Goal: Task Accomplishment & Management: Use online tool/utility

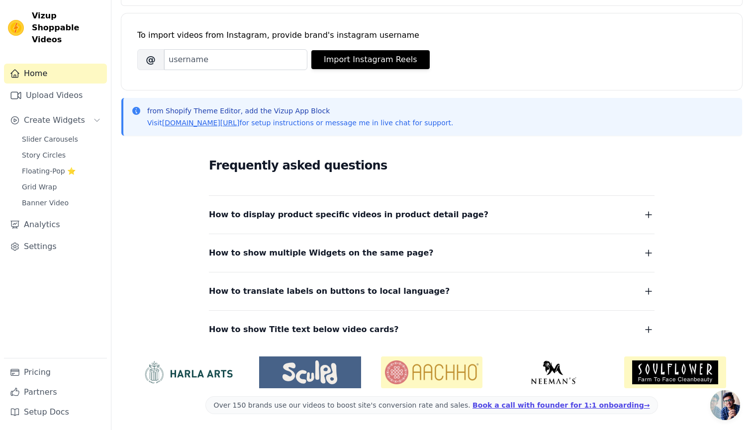
scroll to position [114, 0]
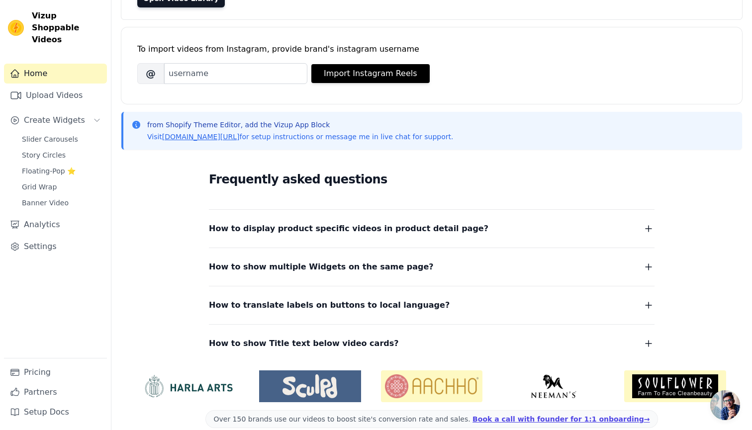
click at [245, 343] on span "How to show Title text below video cards?" at bounding box center [304, 344] width 190 height 14
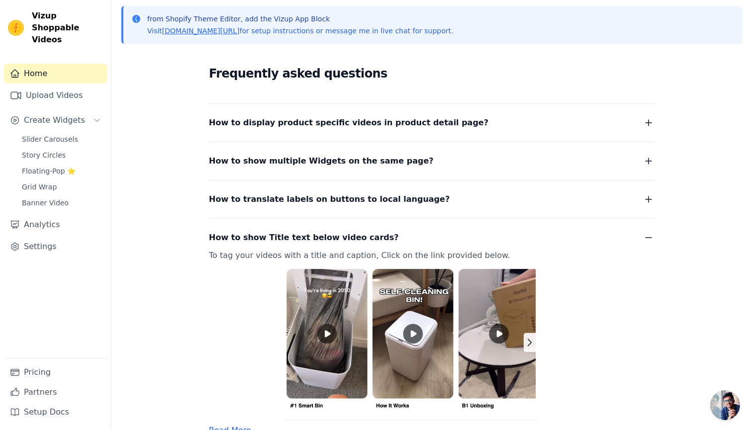
scroll to position [225, 0]
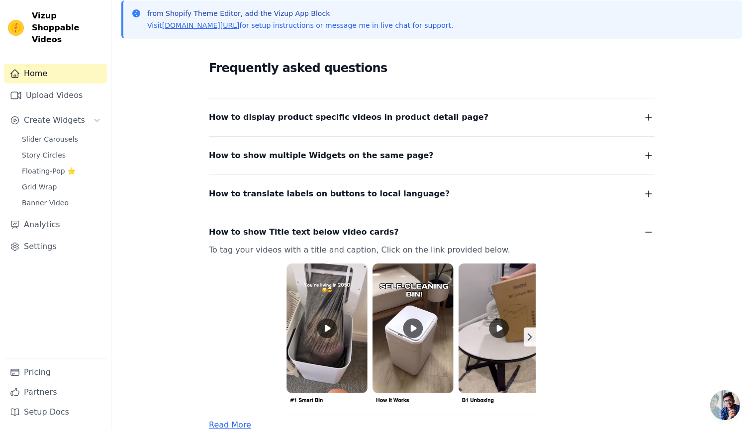
click at [269, 233] on span "How to show Title text below video cards?" at bounding box center [304, 232] width 190 height 14
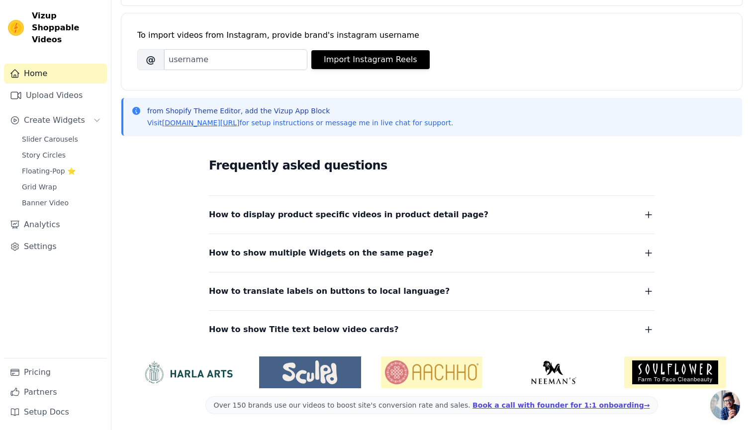
click at [264, 214] on span "How to display product specific videos in product detail page?" at bounding box center [349, 215] width 280 height 14
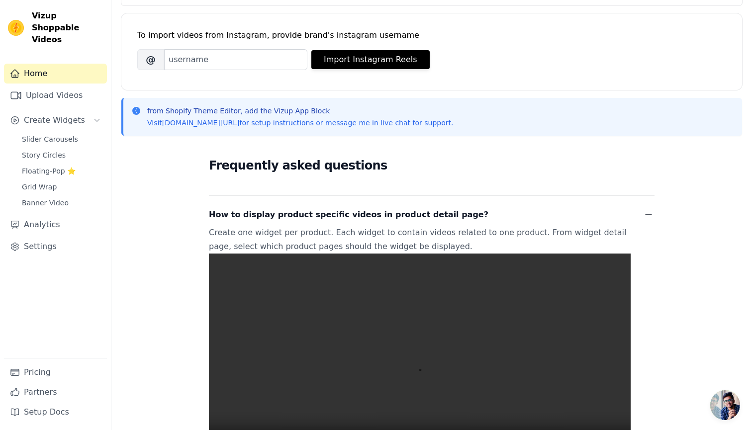
click at [264, 214] on span "How to display product specific videos in product detail page?" at bounding box center [349, 215] width 280 height 14
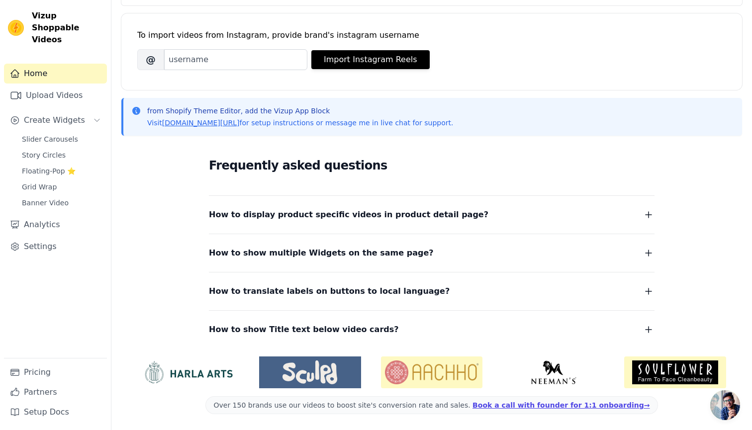
click at [254, 240] on div "How to show multiple Widgets on the same page? In the input text box, Widget Na…" at bounding box center [432, 247] width 446 height 26
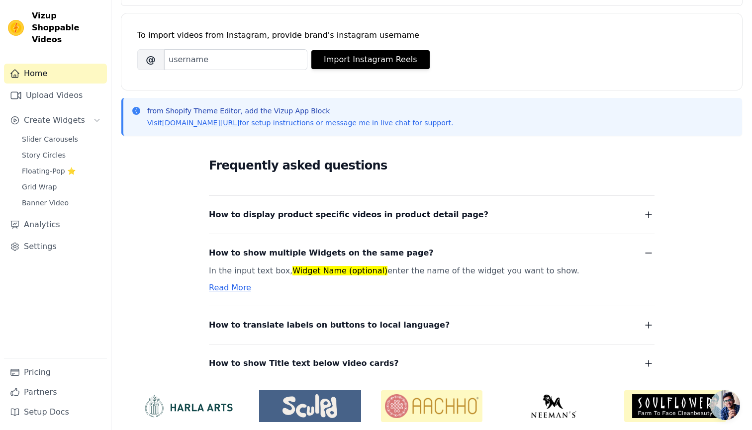
click at [254, 246] on div "How to show multiple Widgets on the same page? In the input text box, Widget Na…" at bounding box center [432, 264] width 446 height 60
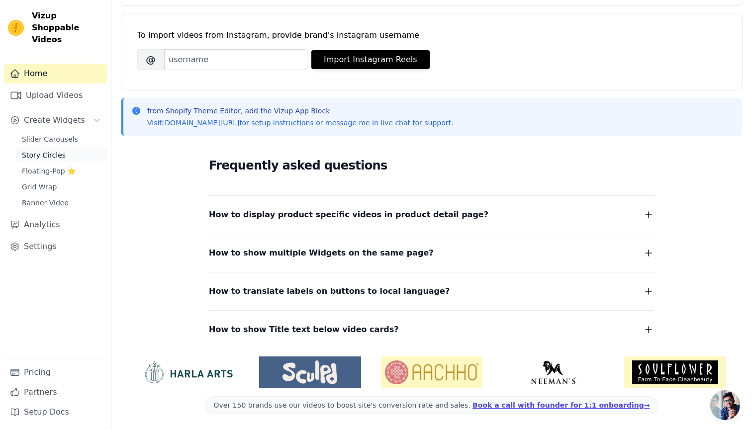
click at [53, 150] on span "Story Circles" at bounding box center [44, 155] width 44 height 10
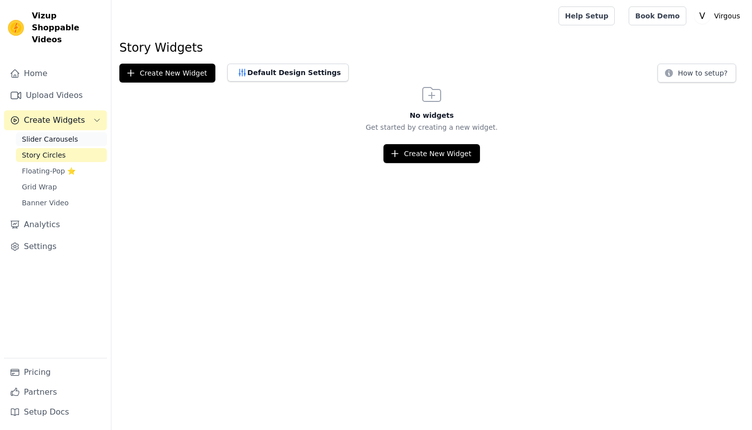
click at [56, 134] on span "Slider Carousels" at bounding box center [50, 139] width 56 height 10
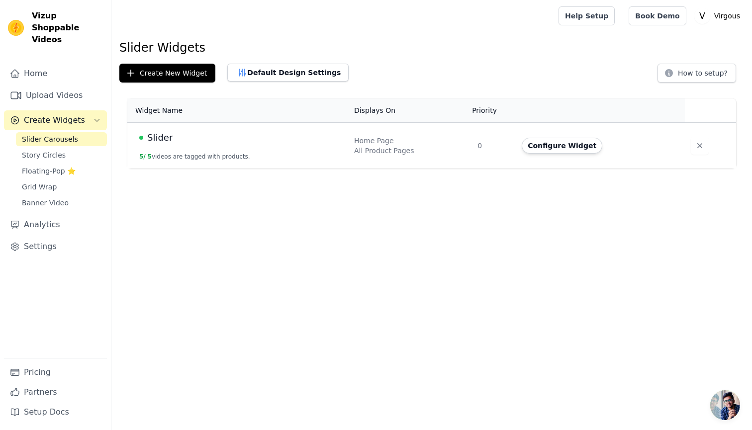
click at [243, 150] on td "Slider 5 / 5 videos are tagged with products." at bounding box center [237, 146] width 221 height 46
click at [554, 143] on button "Configure Widget" at bounding box center [562, 146] width 81 height 16
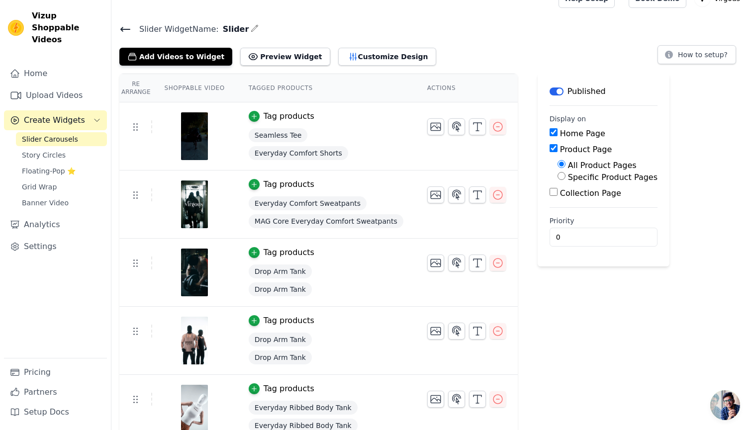
scroll to position [18, 0]
click at [278, 149] on span "Everyday Comfort Shorts" at bounding box center [298, 153] width 99 height 14
click at [252, 182] on icon "button" at bounding box center [254, 184] width 7 height 7
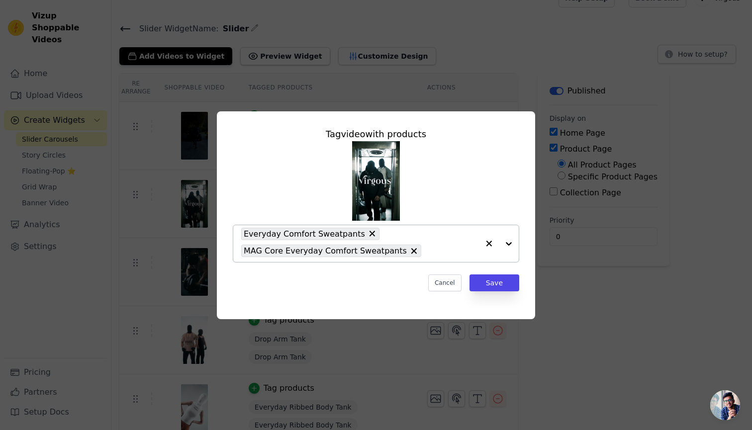
click at [505, 245] on div at bounding box center [499, 243] width 40 height 37
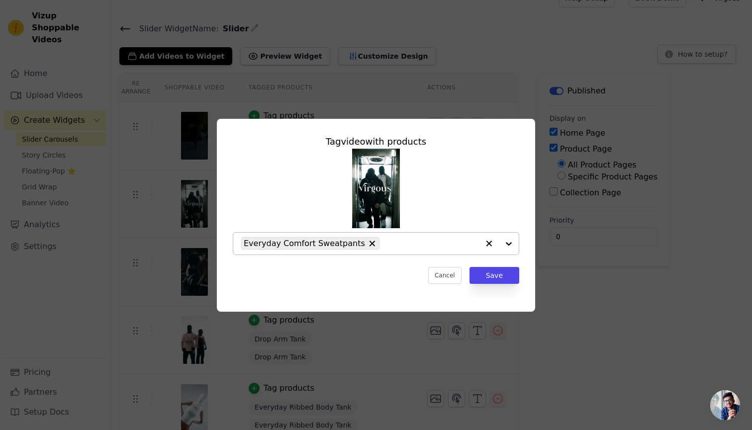
click at [417, 247] on input "text" at bounding box center [432, 244] width 95 height 12
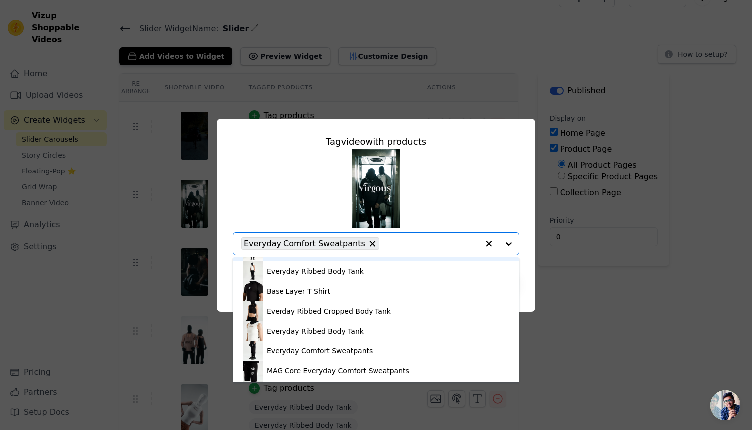
scroll to position [103, 0]
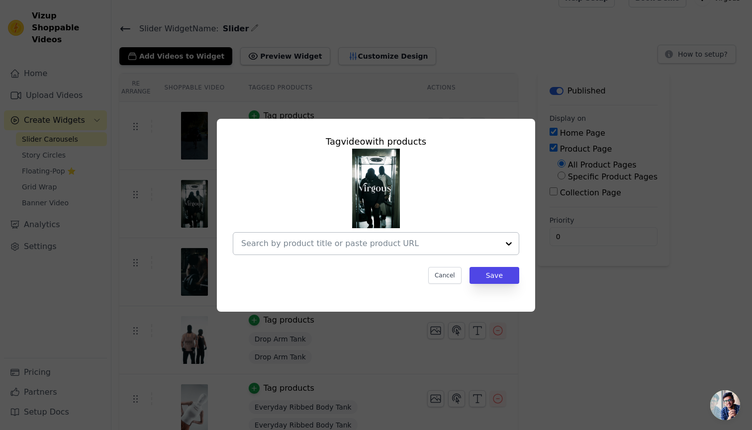
click at [360, 243] on input "text" at bounding box center [370, 244] width 258 height 12
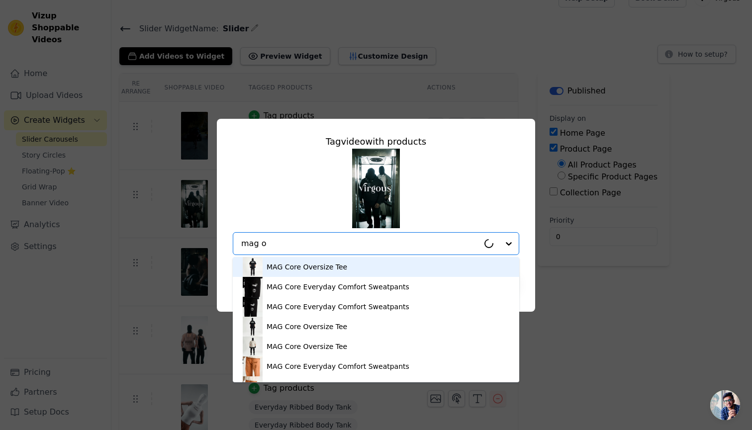
type input "mag ov"
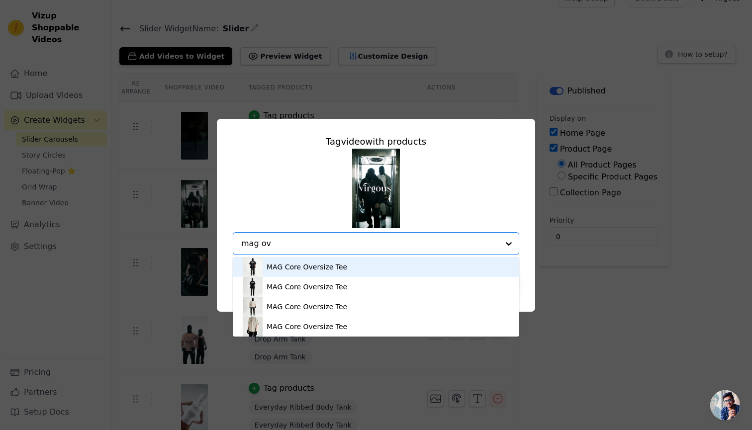
click at [363, 277] on div "MAG Core Oversize Tee" at bounding box center [376, 267] width 267 height 20
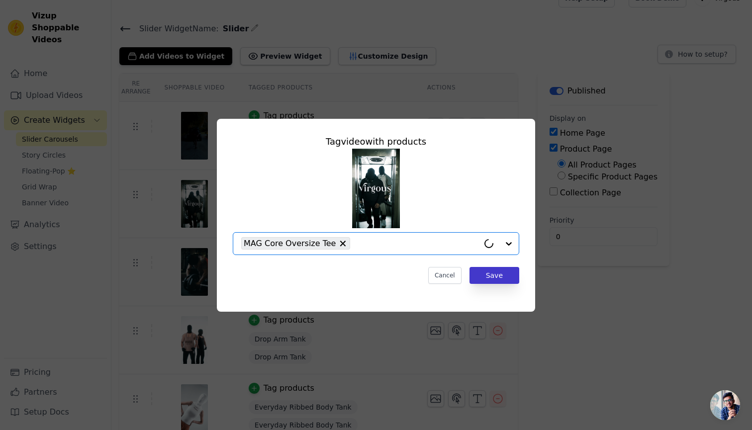
click at [500, 272] on button "Save" at bounding box center [495, 275] width 50 height 17
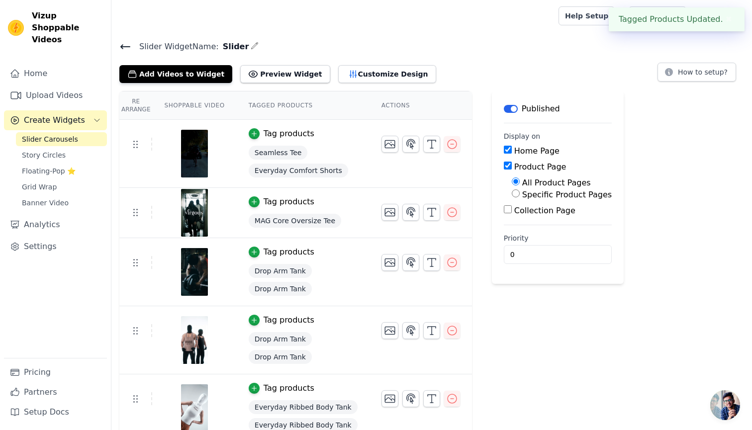
scroll to position [0, 0]
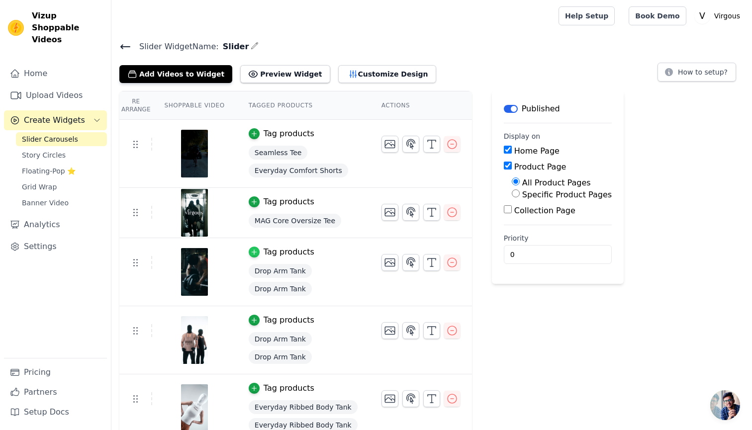
click at [254, 249] on icon "button" at bounding box center [254, 252] width 7 height 7
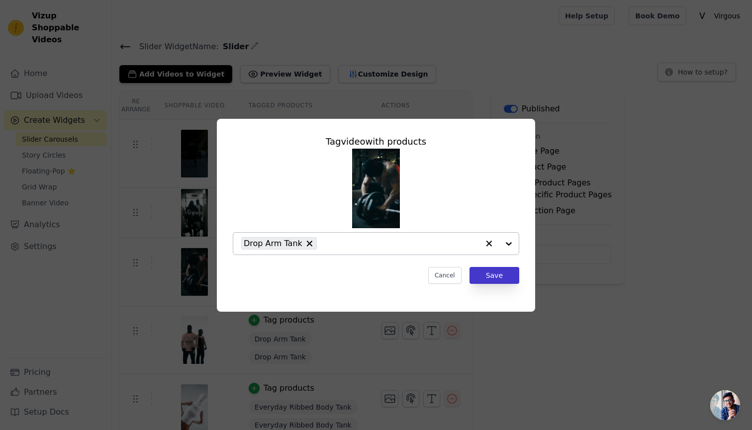
click at [499, 276] on button "Save" at bounding box center [495, 275] width 50 height 17
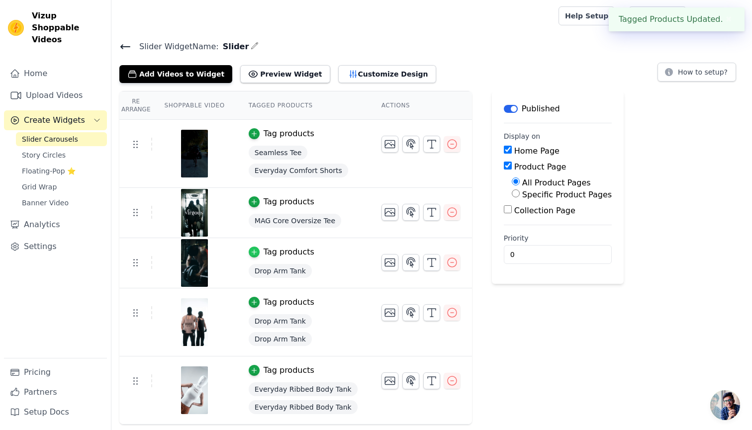
click at [253, 249] on icon "button" at bounding box center [254, 252] width 7 height 7
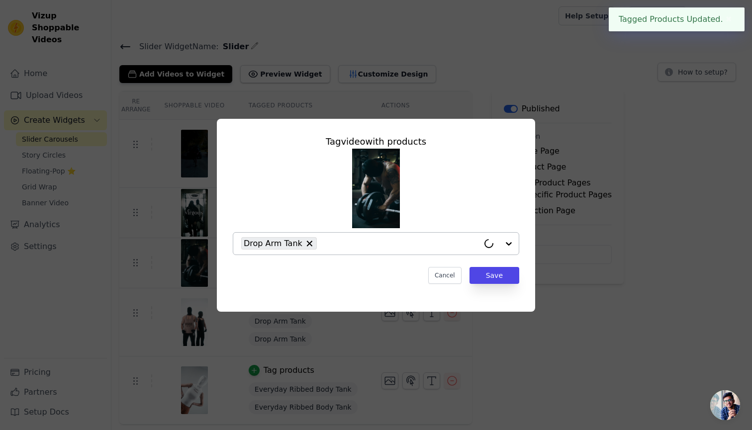
click at [340, 243] on input "text" at bounding box center [400, 244] width 157 height 12
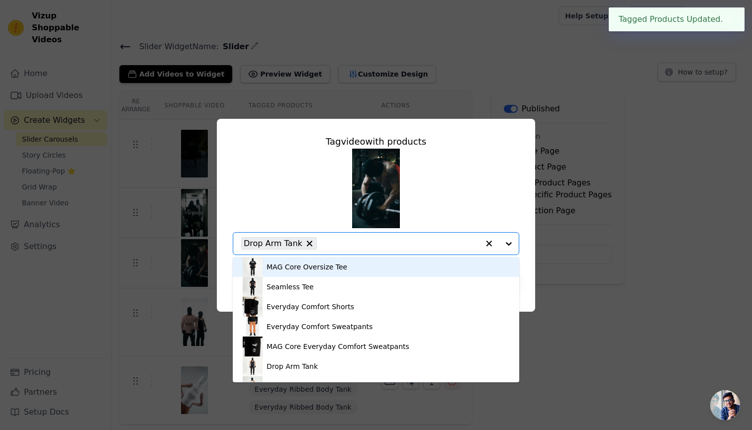
click at [340, 243] on input "text" at bounding box center [400, 244] width 157 height 12
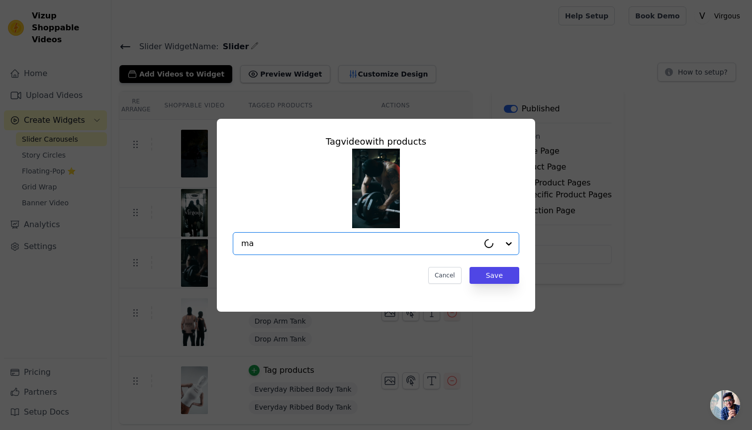
type input "m"
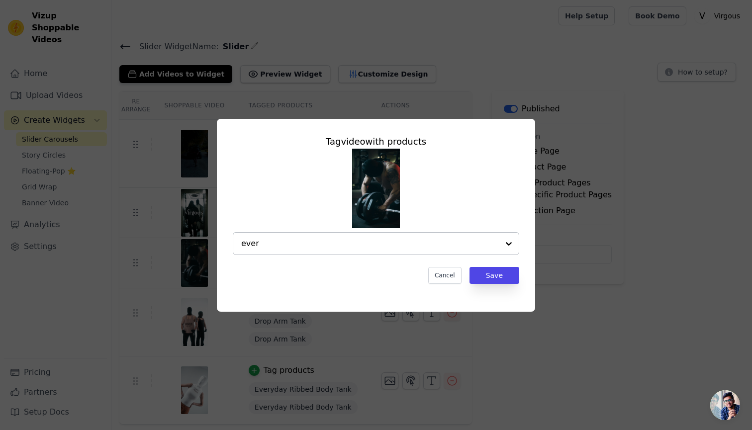
type input "every"
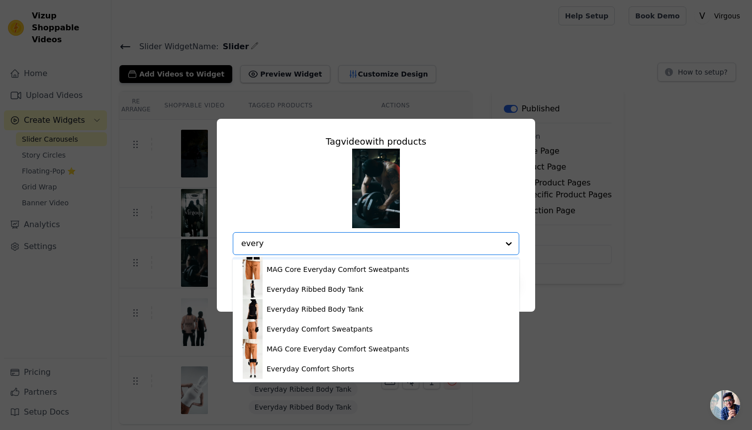
scroll to position [252, 0]
click at [323, 260] on div "Everyday Comfort Sweatpants" at bounding box center [376, 250] width 267 height 20
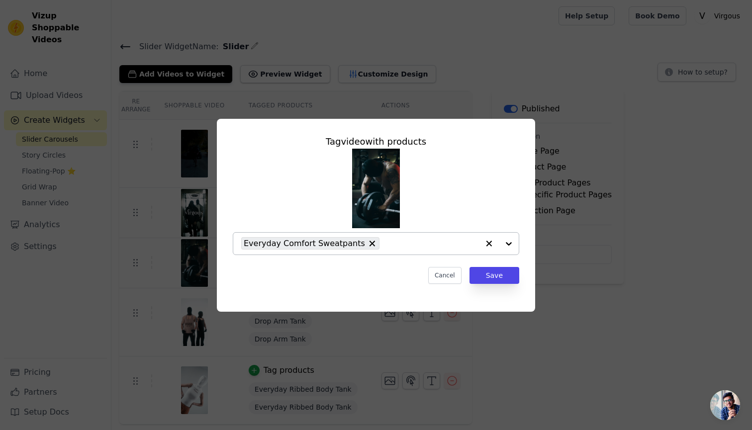
click at [492, 266] on div "Tag video with products Everyday Comfort Sweatpants Cancel Save" at bounding box center [376, 209] width 302 height 165
click at [493, 275] on button "Save" at bounding box center [495, 275] width 50 height 17
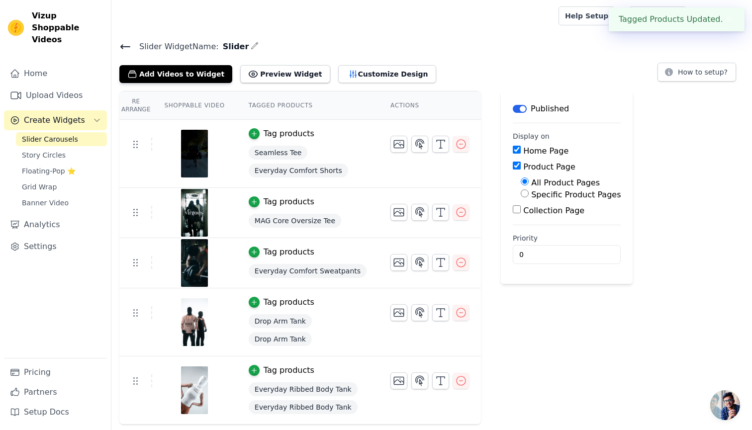
scroll to position [0, 0]
click at [252, 299] on icon "button" at bounding box center [254, 302] width 7 height 7
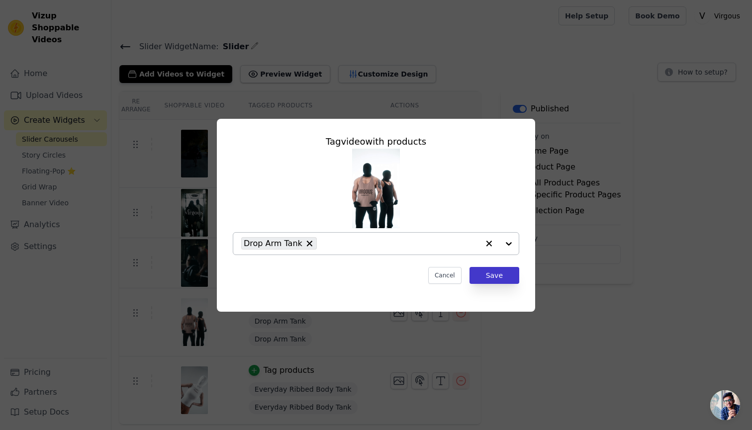
click at [492, 278] on button "Save" at bounding box center [495, 275] width 50 height 17
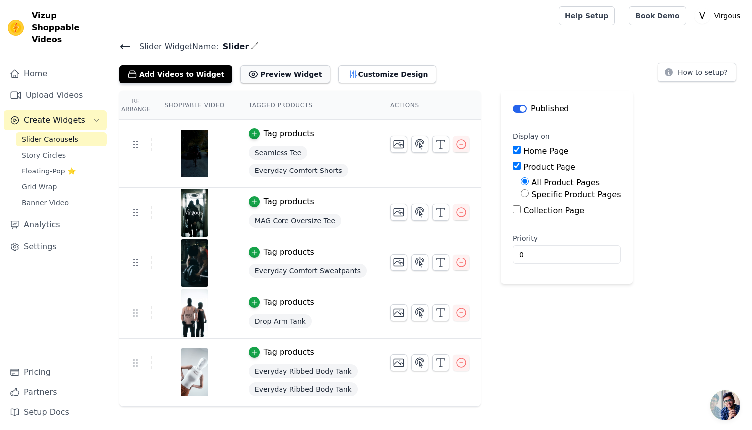
click at [269, 70] on button "Preview Widget" at bounding box center [285, 74] width 90 height 18
click at [344, 73] on button "Customize Design" at bounding box center [387, 74] width 98 height 18
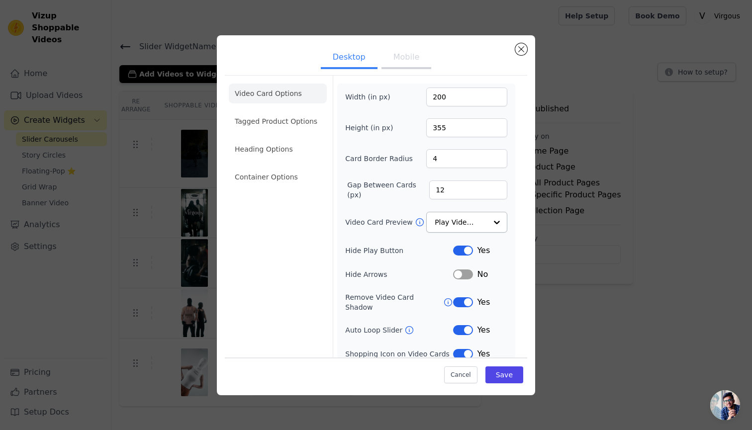
scroll to position [26, 0]
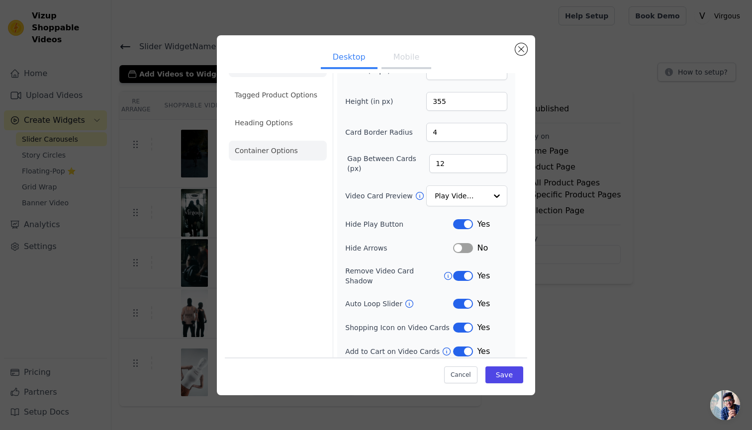
click at [269, 157] on li "Container Options" at bounding box center [278, 151] width 98 height 20
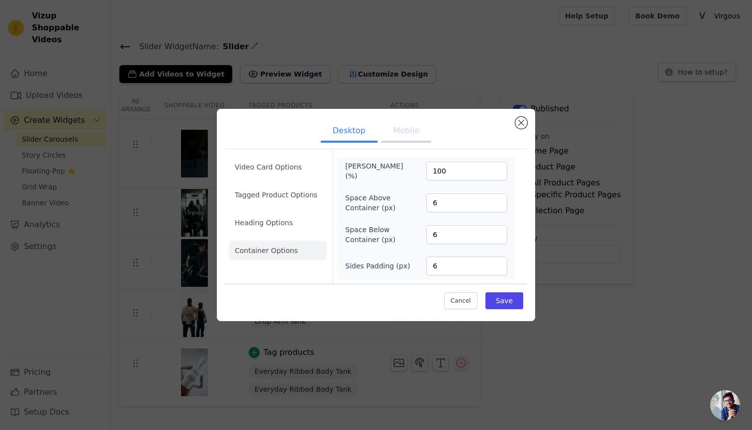
click at [416, 133] on button "Mobile" at bounding box center [407, 132] width 50 height 22
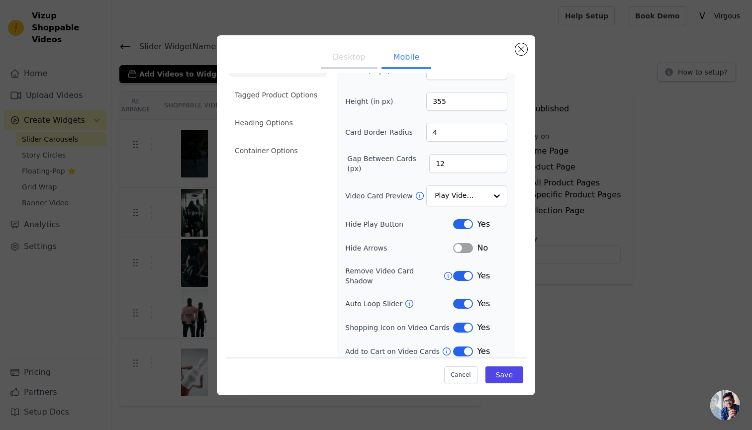
click at [349, 61] on button "Desktop" at bounding box center [349, 58] width 57 height 22
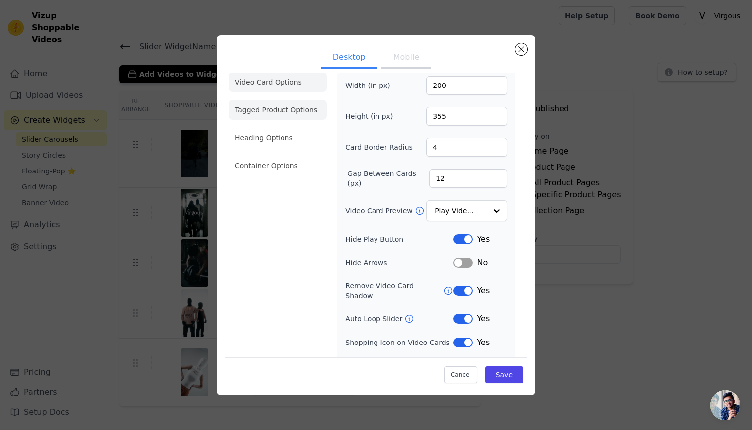
click at [272, 156] on li "Tagged Product Options" at bounding box center [278, 166] width 98 height 20
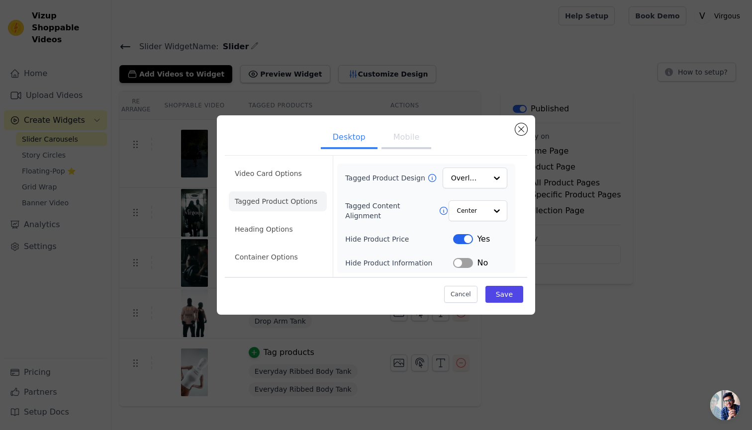
scroll to position [0, 0]
click at [268, 225] on li "Heading Options" at bounding box center [278, 229] width 98 height 20
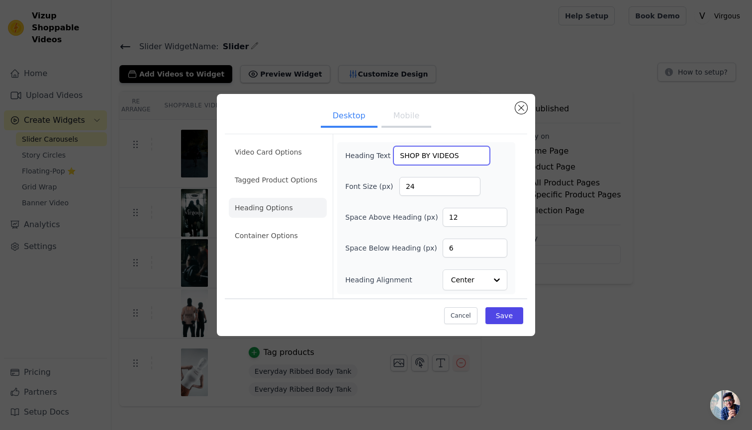
click at [467, 155] on input "SHOP BY VIDEOS" at bounding box center [442, 155] width 97 height 19
click at [443, 157] on input "SHOP BY VIDEOS" at bounding box center [442, 155] width 97 height 19
click at [418, 157] on input "SHOP BY VIDEOS" at bounding box center [442, 155] width 97 height 19
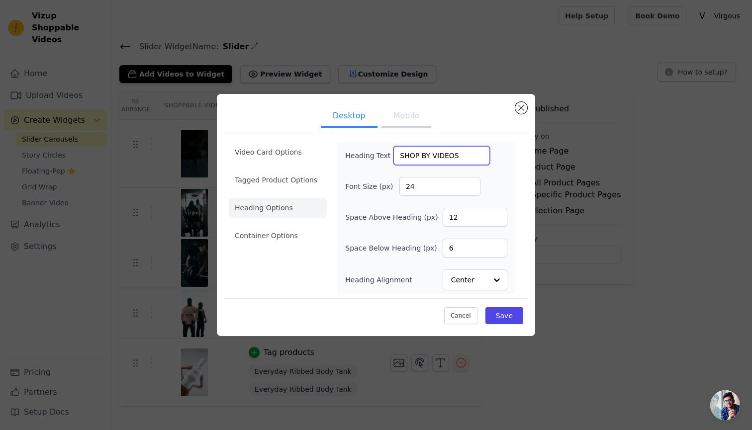
type input "SHOP BY VIDEOS"
click at [256, 226] on li "Tagged Product Options" at bounding box center [278, 236] width 98 height 20
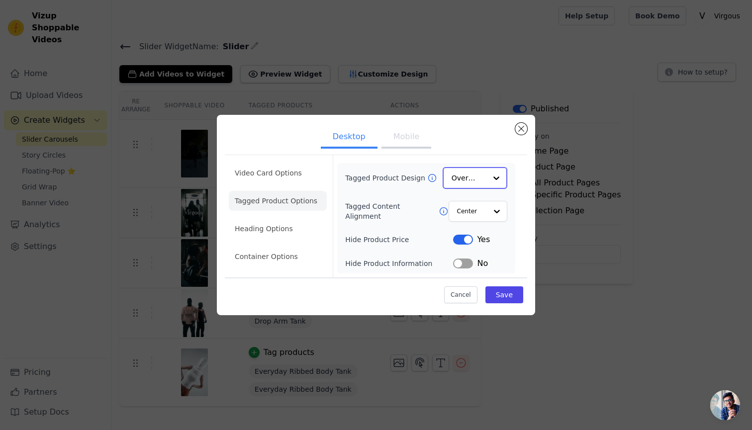
click at [476, 184] on input "Tagged Product Design" at bounding box center [469, 178] width 35 height 20
click at [469, 236] on div "Minimalist" at bounding box center [475, 243] width 65 height 21
click at [408, 142] on button "Mobile" at bounding box center [407, 138] width 50 height 22
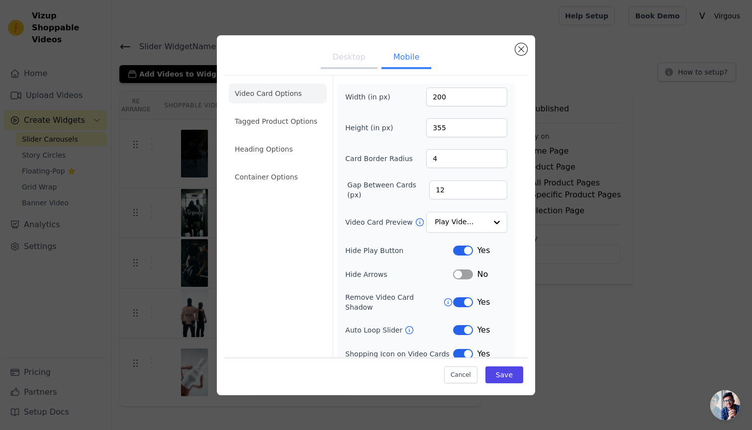
click at [354, 61] on button "Desktop" at bounding box center [349, 58] width 57 height 22
click at [266, 167] on li "Tagged Product Options" at bounding box center [278, 177] width 98 height 20
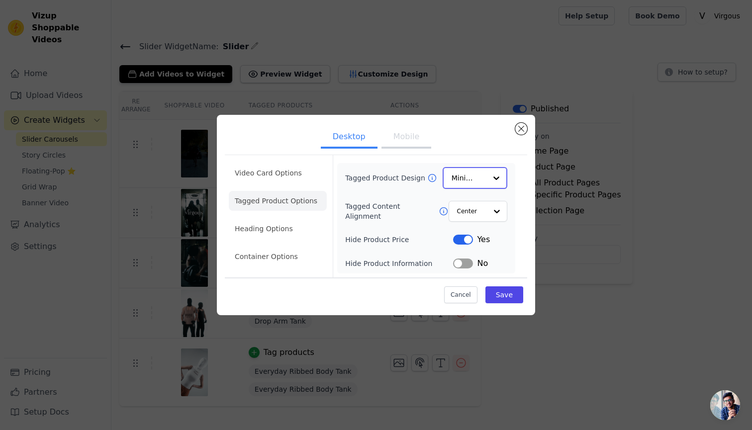
click at [475, 180] on input "Tagged Product Design" at bounding box center [469, 178] width 35 height 20
click at [476, 183] on input "Tagged Product Design" at bounding box center [469, 178] width 35 height 20
click at [467, 238] on button "Label" at bounding box center [463, 239] width 20 height 10
click at [503, 289] on button "Save" at bounding box center [505, 294] width 38 height 17
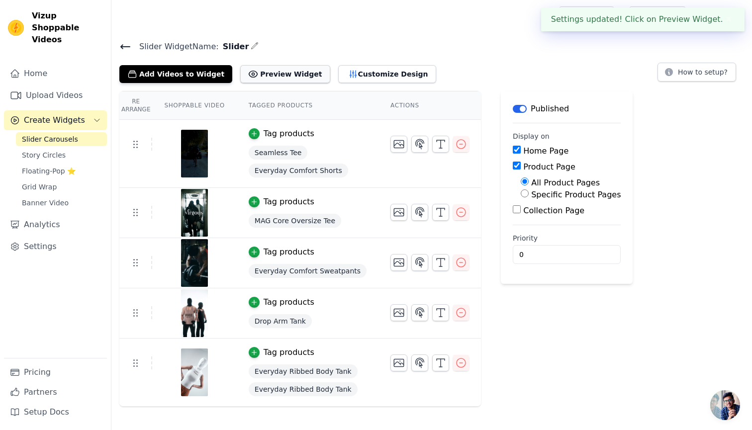
click at [277, 77] on button "Preview Widget" at bounding box center [285, 74] width 90 height 18
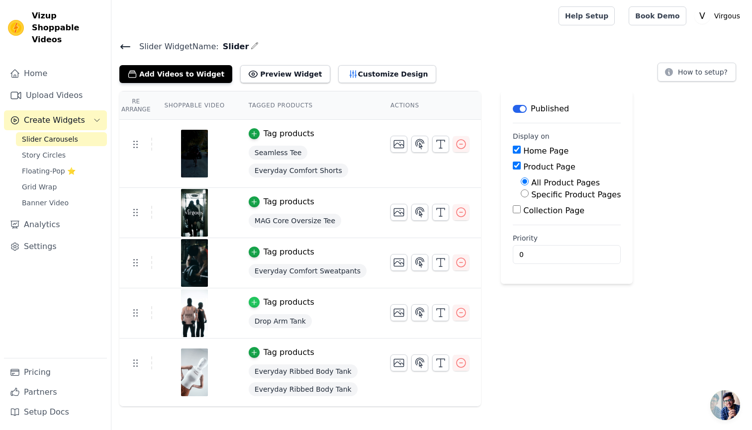
click at [255, 301] on icon "button" at bounding box center [254, 302] width 7 height 7
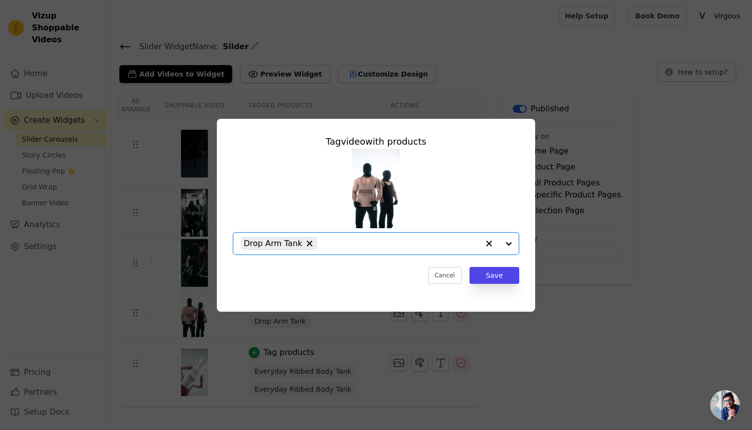
click at [349, 240] on input "text" at bounding box center [400, 244] width 157 height 12
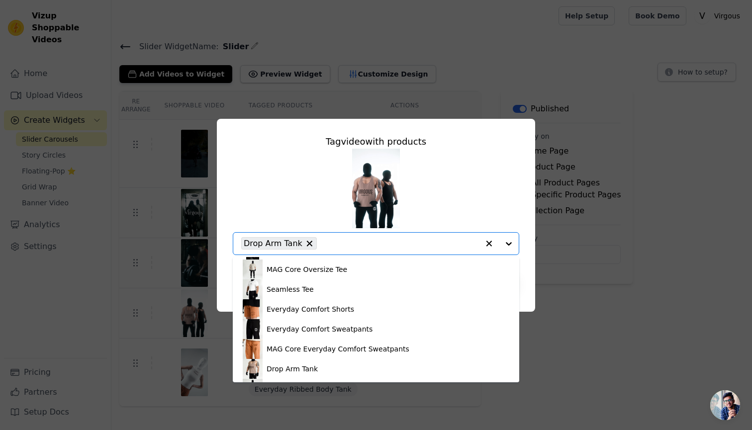
scroll to position [333, 0]
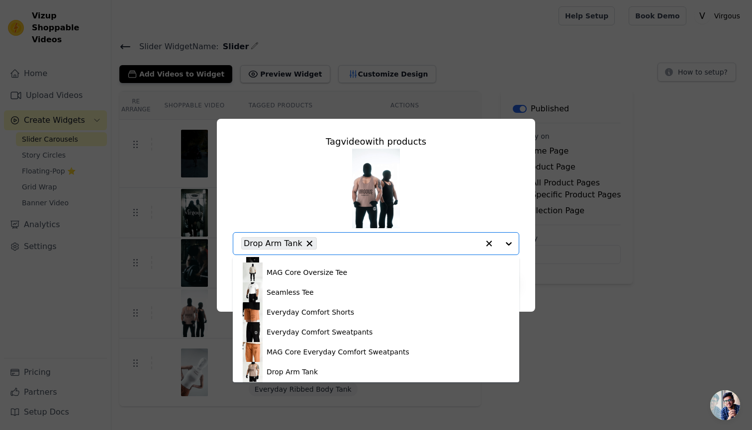
click at [327, 163] on div "MAG Core Everyday Comfort Sweatpants" at bounding box center [376, 153] width 267 height 20
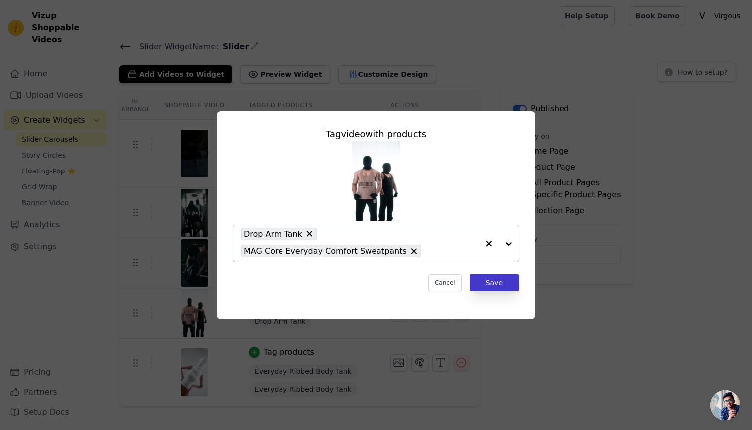
click at [495, 284] on button "Save" at bounding box center [495, 283] width 50 height 17
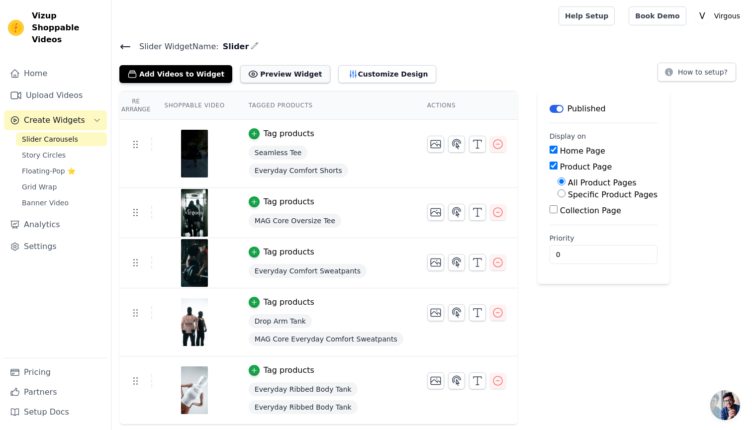
click at [288, 71] on button "Preview Widget" at bounding box center [285, 74] width 90 height 18
click at [354, 80] on button "Customize Design" at bounding box center [387, 74] width 98 height 18
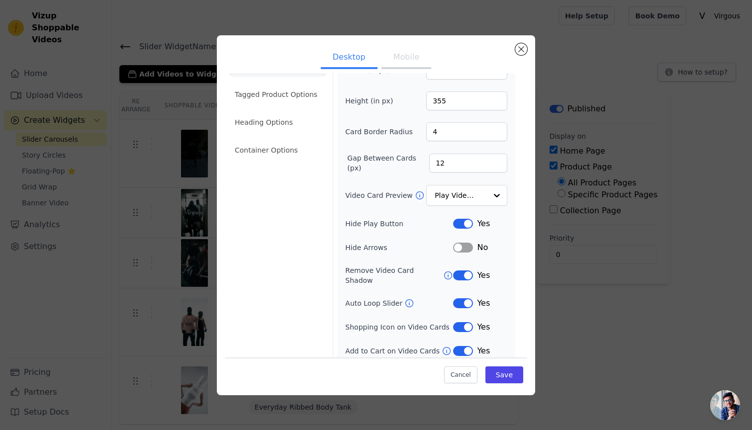
scroll to position [26, 0]
click at [265, 120] on li "Heading Options" at bounding box center [278, 123] width 98 height 20
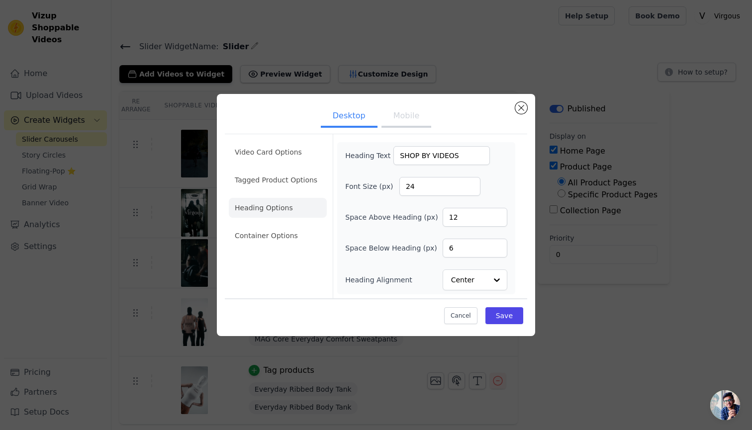
click at [398, 115] on button "Mobile" at bounding box center [407, 117] width 50 height 22
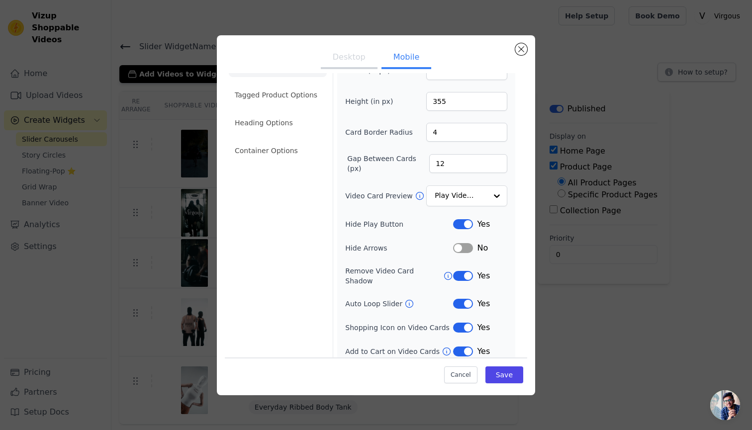
click at [352, 57] on button "Desktop" at bounding box center [349, 58] width 57 height 22
click at [277, 153] on li "Container Options" at bounding box center [278, 151] width 98 height 20
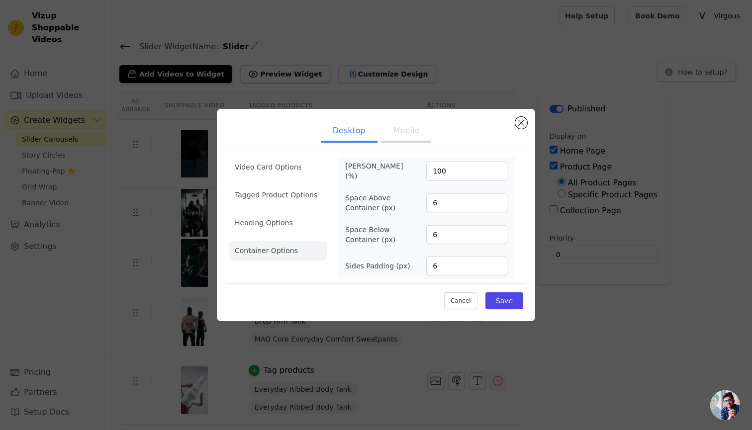
click at [399, 138] on button "Mobile" at bounding box center [407, 132] width 50 height 22
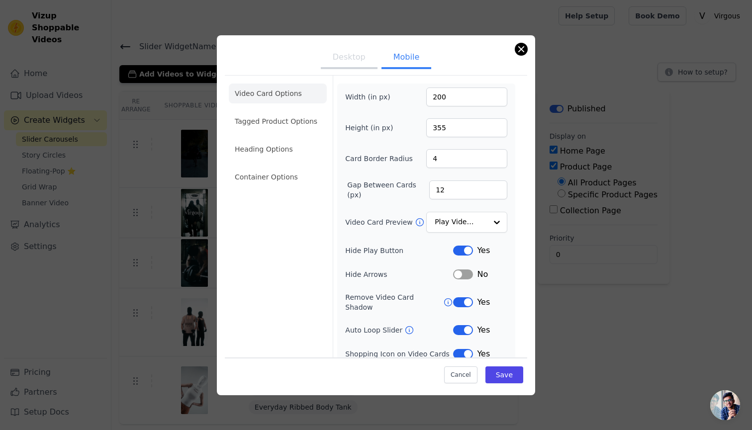
click at [523, 47] on button "Close modal" at bounding box center [521, 49] width 12 height 12
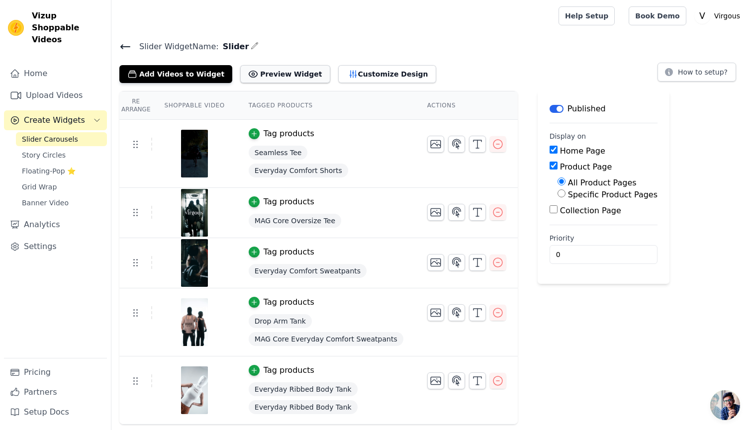
click at [255, 74] on button "Preview Widget" at bounding box center [285, 74] width 90 height 18
